Goal: Task Accomplishment & Management: Manage account settings

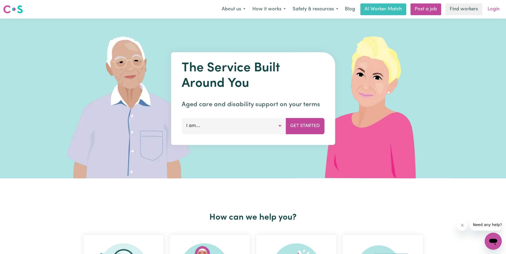
click at [495, 6] on link "Login" at bounding box center [493, 9] width 18 height 12
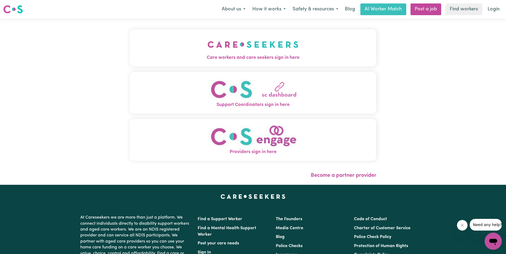
click at [246, 53] on img "Care workers and care seekers sign in here" at bounding box center [252, 45] width 91 height 20
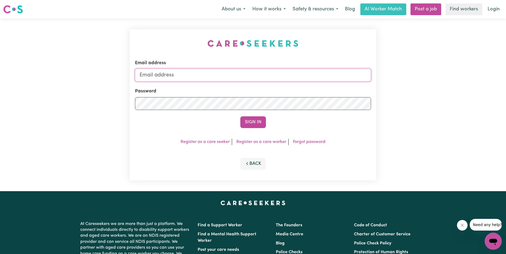
type input "[EMAIL_ADDRESS][DOMAIN_NAME]"
click at [251, 122] on button "Sign In" at bounding box center [253, 122] width 26 height 12
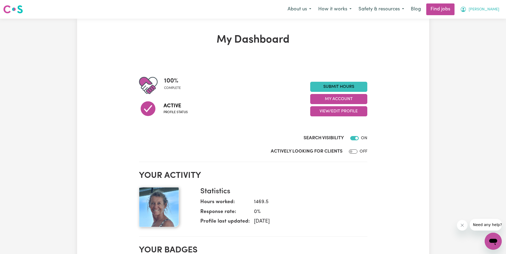
click at [494, 10] on span "[PERSON_NAME]" at bounding box center [483, 10] width 31 height 6
click at [482, 19] on link "My Account" at bounding box center [481, 21] width 42 height 10
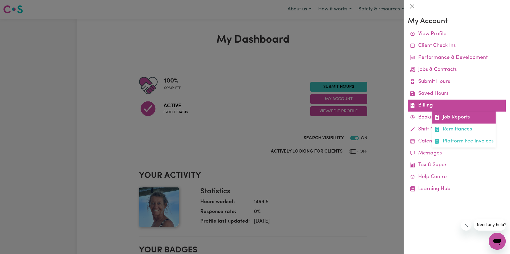
click at [455, 117] on link "Job Reports" at bounding box center [463, 118] width 63 height 12
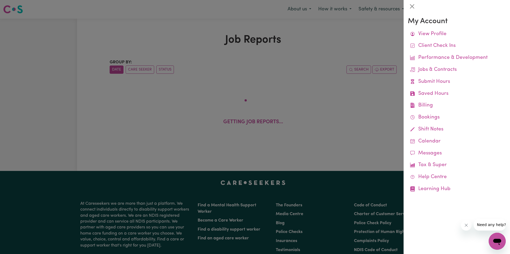
click at [178, 38] on div at bounding box center [255, 127] width 510 height 254
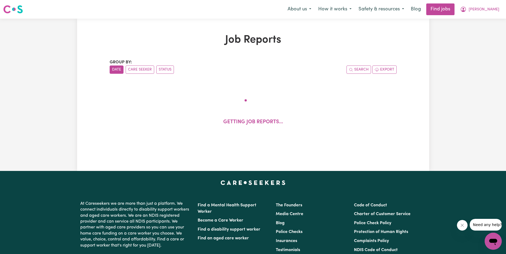
click at [178, 44] on h1 "Job Reports" at bounding box center [253, 40] width 287 height 13
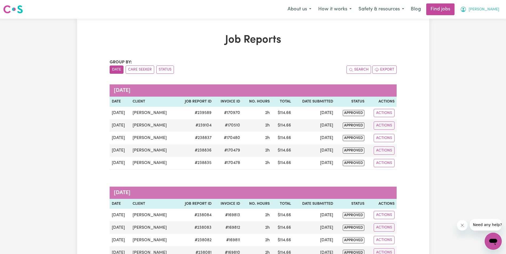
click at [494, 10] on span "[PERSON_NAME]" at bounding box center [483, 10] width 31 height 6
click at [479, 21] on link "My Account" at bounding box center [481, 21] width 42 height 10
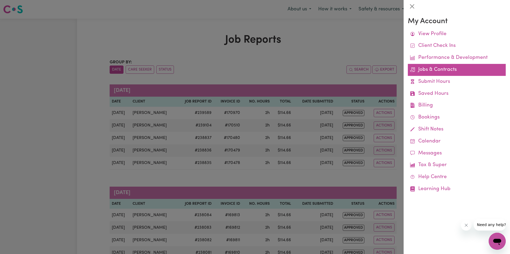
click at [449, 69] on link "Jobs & Contracts" at bounding box center [456, 70] width 98 height 12
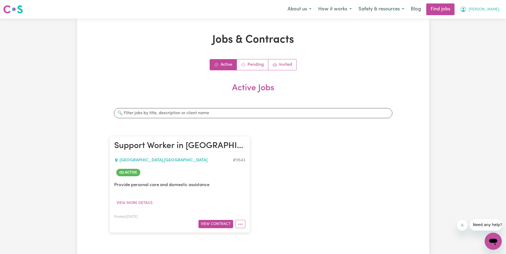
click at [496, 10] on span "[PERSON_NAME]" at bounding box center [483, 10] width 31 height 6
click at [481, 19] on link "My Account" at bounding box center [481, 21] width 42 height 10
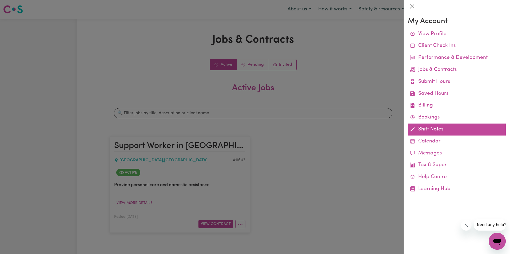
click at [424, 129] on link "Shift Notes" at bounding box center [456, 130] width 98 height 12
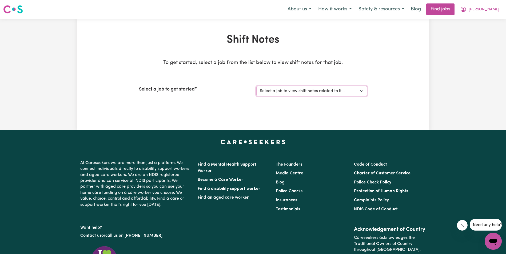
click at [362, 92] on select "Select a job to view shift notes related to it... [[PERSON_NAME]] Support Worke…" at bounding box center [311, 91] width 111 height 10
select select "11643"
click at [256, 86] on select "Select a job to view shift notes related to it... [[PERSON_NAME]] Support Worke…" at bounding box center [311, 91] width 111 height 10
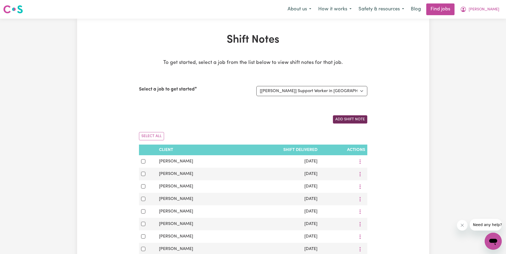
click at [346, 119] on button "Add Shift Note" at bounding box center [350, 119] width 34 height 8
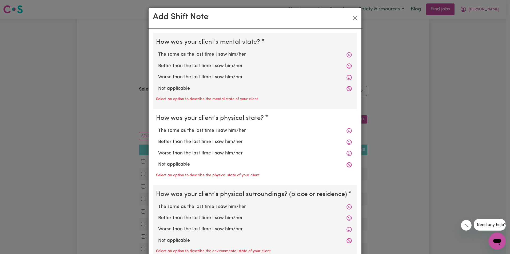
click at [214, 55] on label "The same as the last time I saw him/her" at bounding box center [254, 54] width 193 height 7
click at [158, 51] on input "The same as the last time I saw him/her" at bounding box center [158, 51] width 0 height 0
radio input "true"
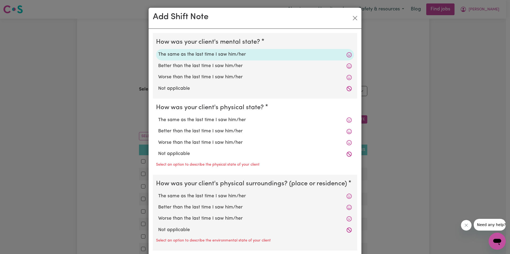
click at [202, 120] on label "The same as the last time I saw him/her" at bounding box center [254, 120] width 193 height 7
click at [158, 117] on input "The same as the last time I saw him/her" at bounding box center [158, 116] width 0 height 0
radio input "true"
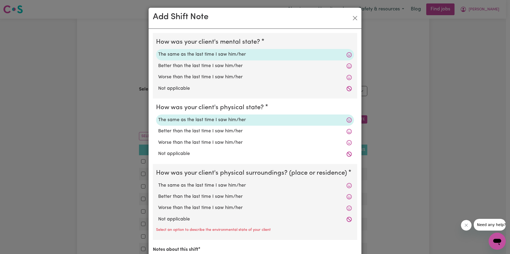
click at [205, 184] on label "The same as the last time I saw him/her" at bounding box center [254, 185] width 193 height 7
click at [158, 182] on input "The same as the last time I saw him/her" at bounding box center [158, 182] width 0 height 0
radio input "true"
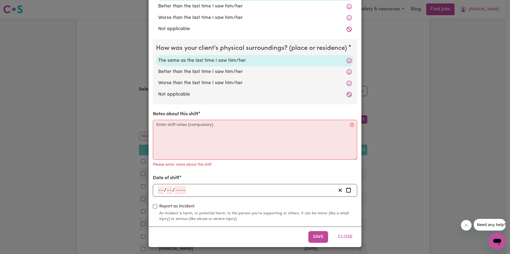
scroll to position [126, 0]
click at [391, 237] on div "Add Shift Note How was your client's mental state? The same as the last time I …" at bounding box center [255, 127] width 510 height 254
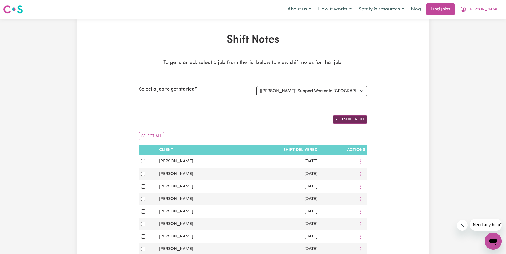
click at [361, 122] on button "Add Shift Note" at bounding box center [350, 119] width 34 height 8
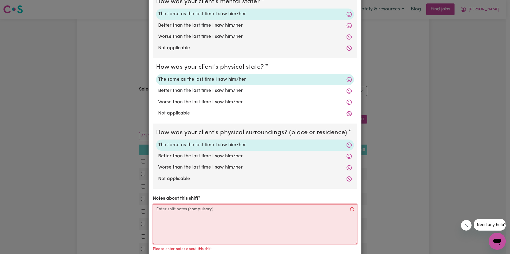
scroll to position [53, 0]
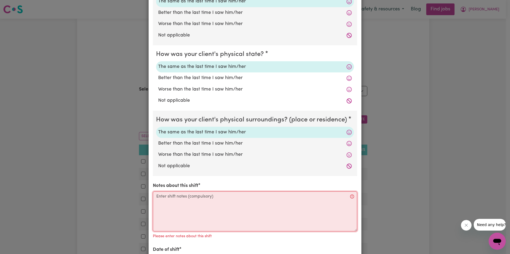
paste textarea "[PERSON_NAME] was up and sitting outside in the sun. I assist [PERSON_NAME] wit…"
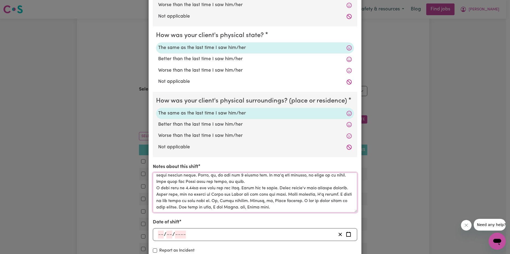
scroll to position [80, 0]
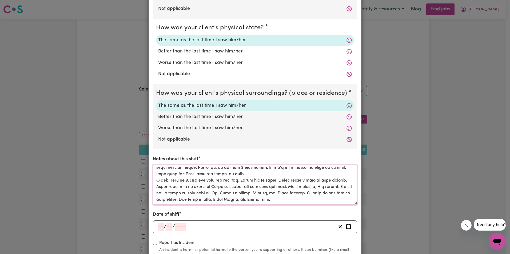
type textarea "[PERSON_NAME] was up and sitting outside in the sun. I assist [PERSON_NAME] wit…"
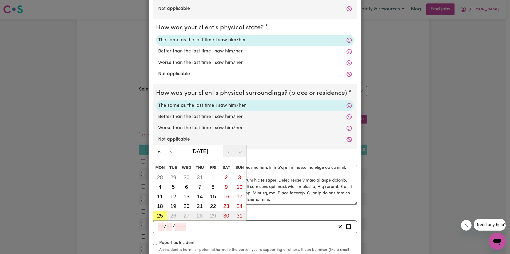
click at [158, 226] on input "number" at bounding box center [161, 227] width 6 height 8
click at [185, 186] on abbr "6" at bounding box center [186, 187] width 3 height 6
type input "[DATE]"
type input "6"
type input "8"
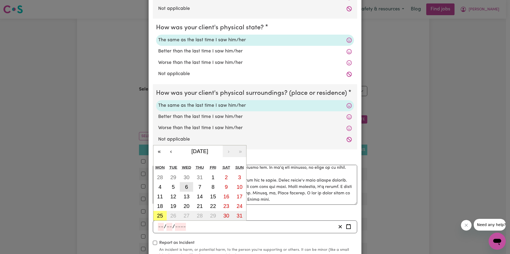
type input "2025"
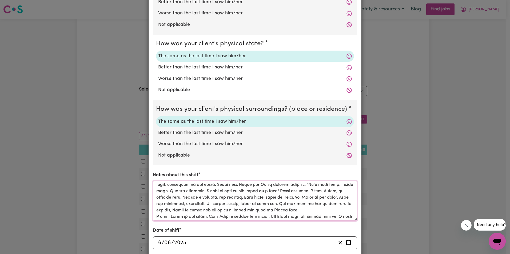
scroll to position [53, 0]
click at [214, 202] on textarea "Notes about this shift" at bounding box center [255, 201] width 204 height 40
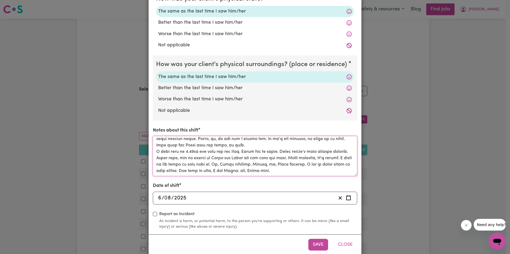
scroll to position [117, 0]
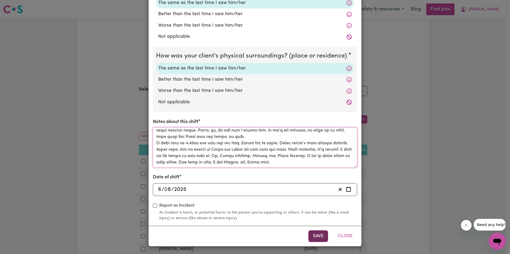
type textarea "[PERSON_NAME] was up and sitting outside in the sun. I assist [PERSON_NAME] wit…"
click at [313, 236] on button "Save" at bounding box center [318, 237] width 20 height 12
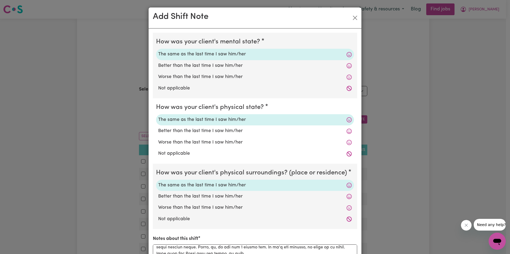
scroll to position [0, 0]
click at [357, 16] on button "Close" at bounding box center [354, 18] width 9 height 9
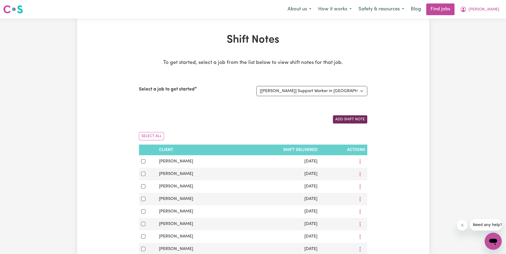
click at [344, 118] on button "Add Shift Note" at bounding box center [350, 119] width 34 height 8
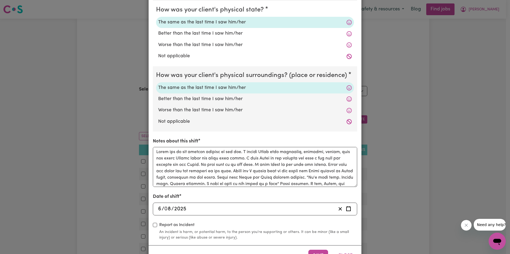
scroll to position [117, 0]
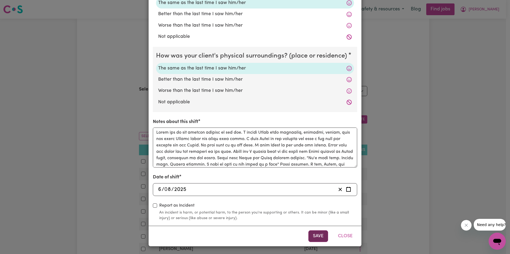
click at [314, 236] on button "Save" at bounding box center [318, 237] width 20 height 12
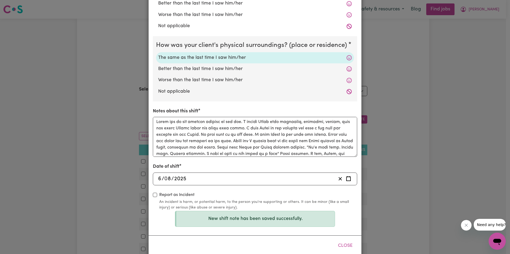
scroll to position [84, 0]
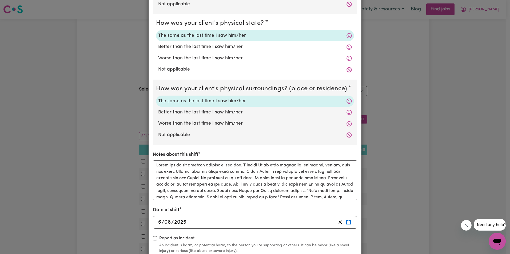
click at [348, 222] on icon "Enter the date of shift" at bounding box center [348, 222] width 5 height 5
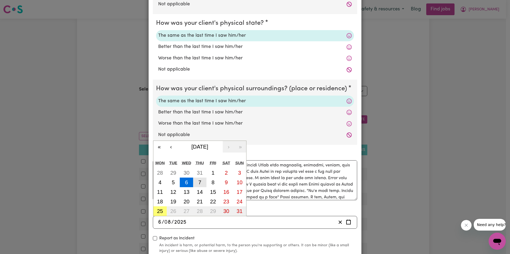
click at [199, 182] on abbr "7" at bounding box center [199, 183] width 3 height 6
type input "[DATE]"
type input "7"
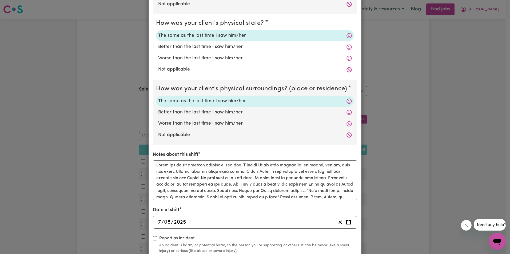
click at [273, 236] on div "Report as Incident An incident is harm, or potential harm, to the person you're…" at bounding box center [255, 244] width 204 height 19
drag, startPoint x: 344, startPoint y: 197, endPoint x: 319, endPoint y: 190, distance: 25.1
click at [317, 191] on textarea "Notes about this shift" at bounding box center [255, 180] width 204 height 40
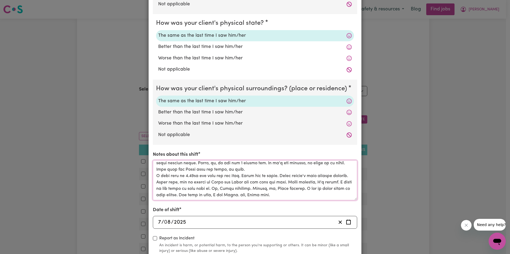
scroll to position [92, 0]
drag, startPoint x: 154, startPoint y: 165, endPoint x: 287, endPoint y: 195, distance: 136.1
click at [287, 195] on textarea "Notes about this shift" at bounding box center [255, 180] width 204 height 40
paste textarea "loremip dolors ame cons adipisci el sed doeiusmod. Tempo incidid utlab. Etdolor…"
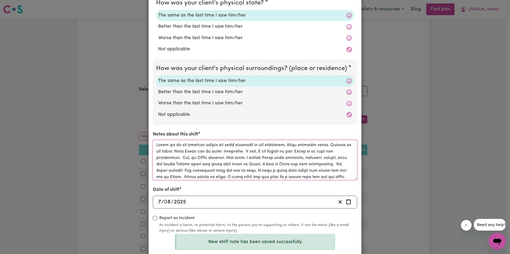
scroll to position [138, 0]
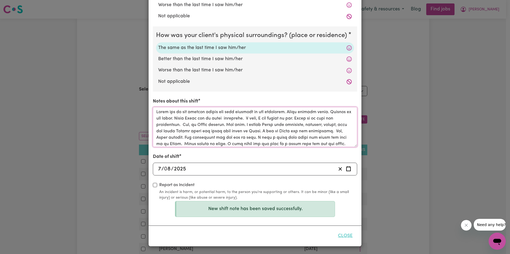
type textarea "Lorem ips do sit ametcon adipis eli sedd eiusmodt in utl etdolorem. Aliqu enima…"
click at [341, 236] on button "Close" at bounding box center [345, 236] width 24 height 12
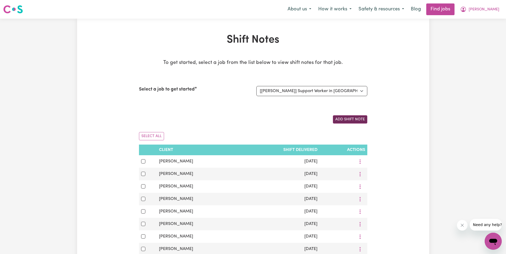
click at [344, 120] on button "Add Shift Note" at bounding box center [350, 119] width 34 height 8
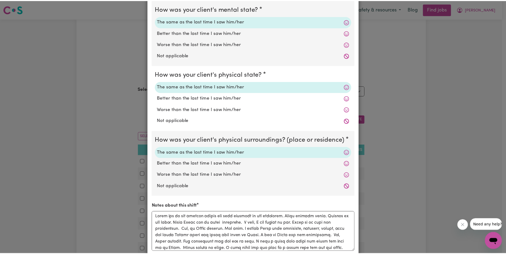
scroll to position [0, 0]
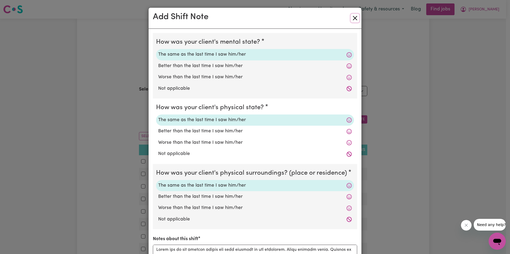
click at [354, 16] on button "Close" at bounding box center [354, 18] width 9 height 9
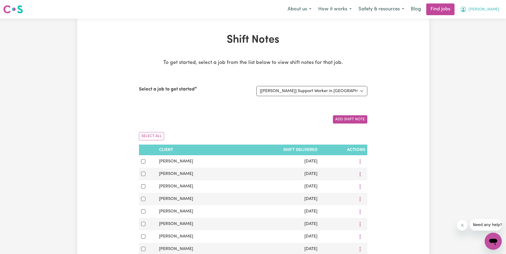
click at [495, 10] on span "[PERSON_NAME]" at bounding box center [483, 10] width 31 height 6
click at [477, 21] on link "My Account" at bounding box center [481, 21] width 42 height 10
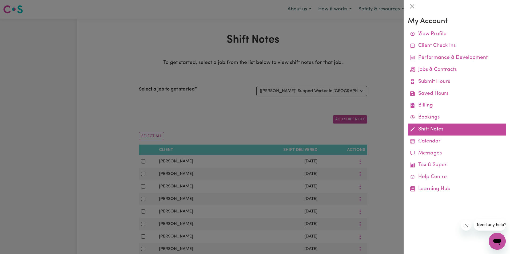
click at [423, 130] on link "Shift Notes" at bounding box center [456, 130] width 98 height 12
